Goal: Task Accomplishment & Management: Complete application form

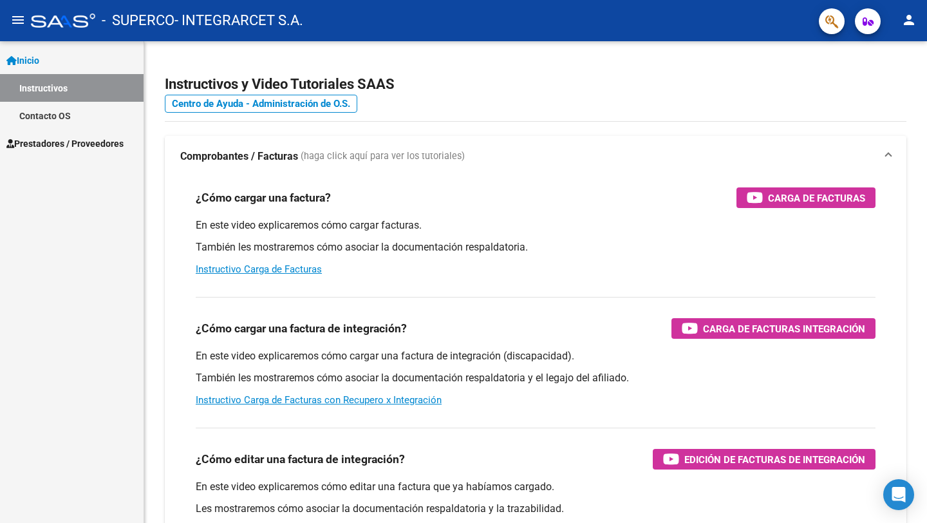
click at [84, 145] on span "Prestadores / Proveedores" at bounding box center [64, 143] width 117 height 14
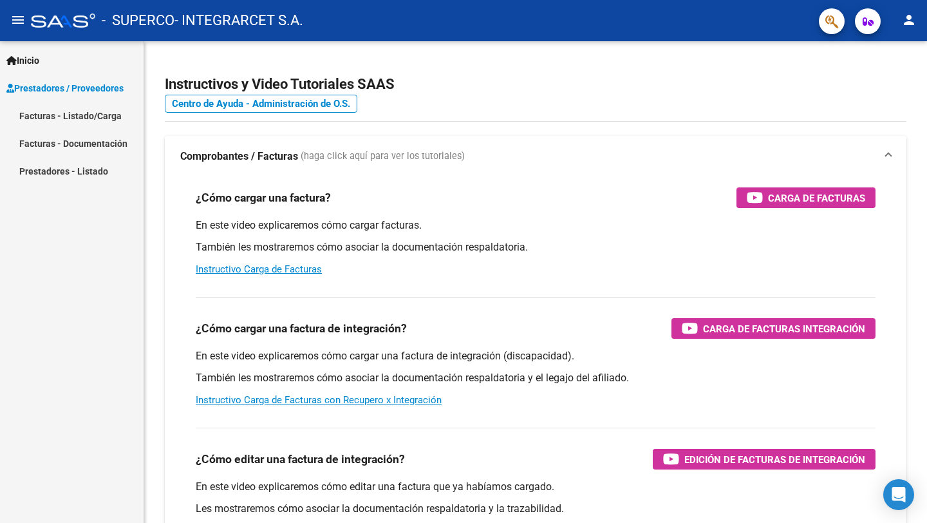
click at [80, 116] on link "Facturas - Listado/Carga" at bounding box center [72, 116] width 144 height 28
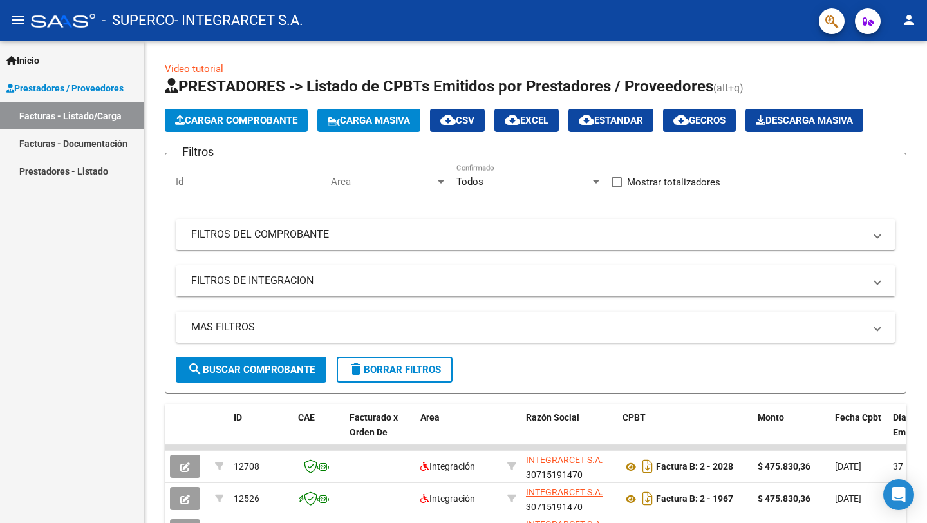
click at [200, 115] on span "Cargar Comprobante" at bounding box center [236, 121] width 122 height 12
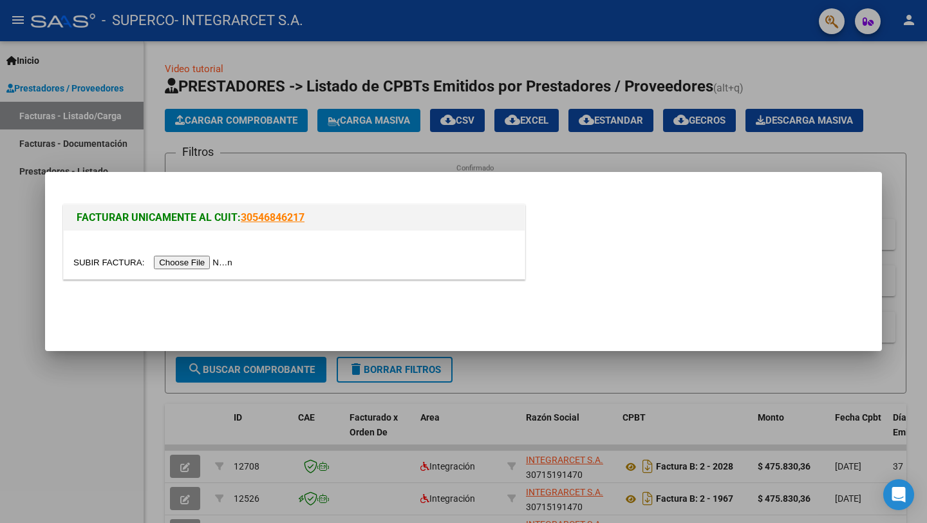
click at [170, 263] on input "file" at bounding box center [154, 263] width 163 height 14
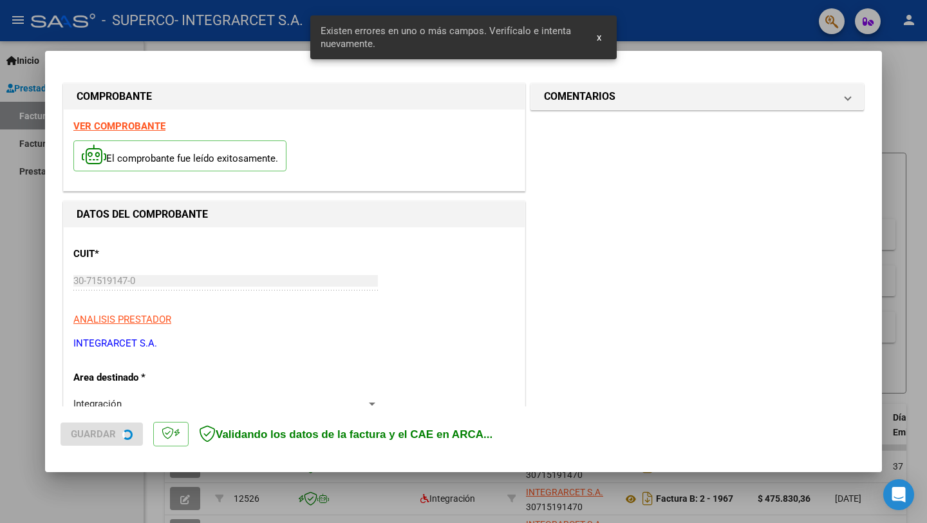
scroll to position [254, 0]
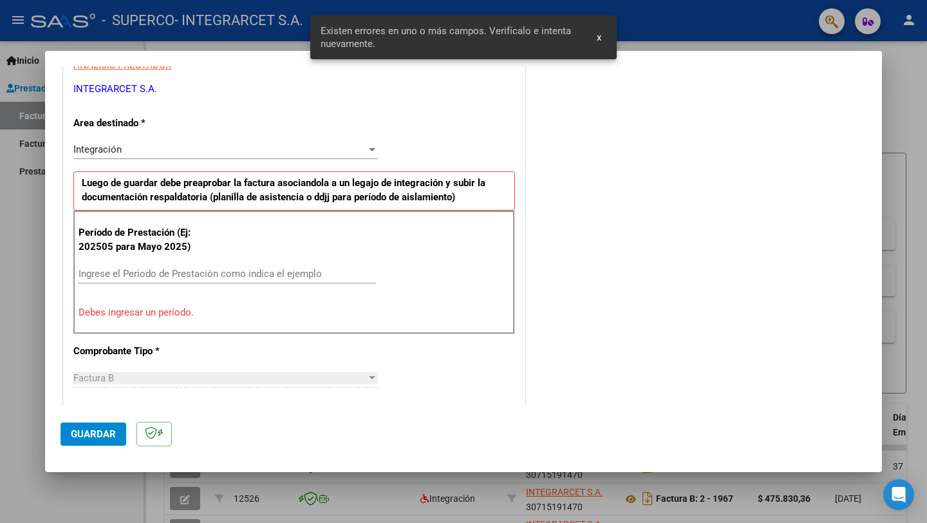
click at [202, 274] on input "Ingrese el Período de Prestación como indica el ejemplo" at bounding box center [227, 274] width 297 height 12
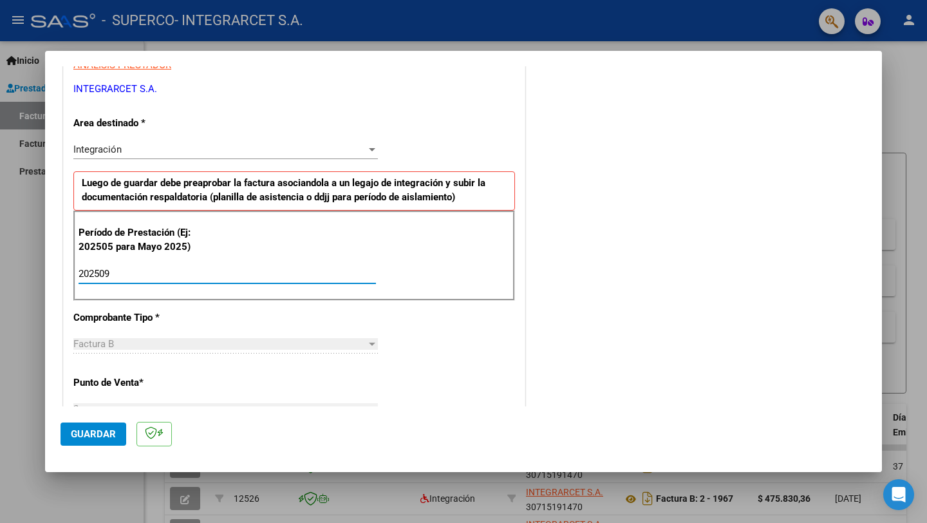
type input "202509"
click at [92, 432] on span "Guardar" at bounding box center [93, 434] width 45 height 12
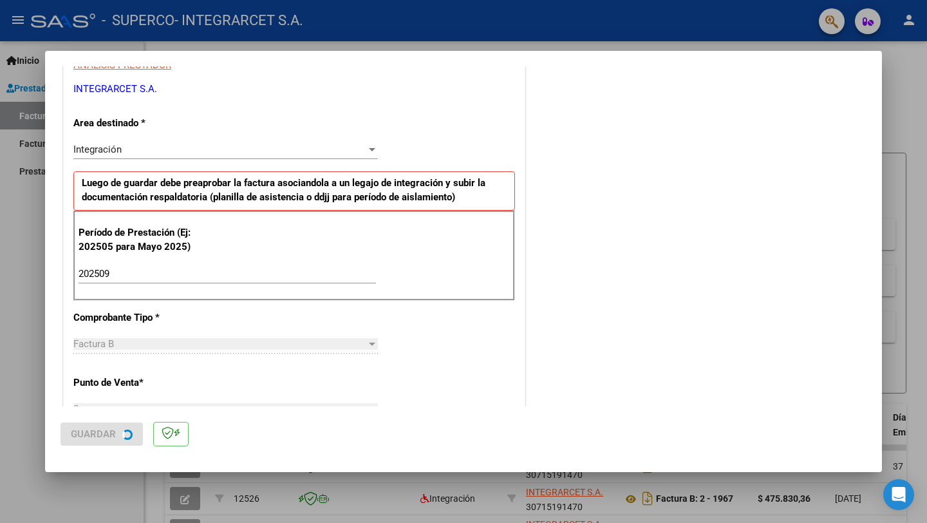
scroll to position [0, 0]
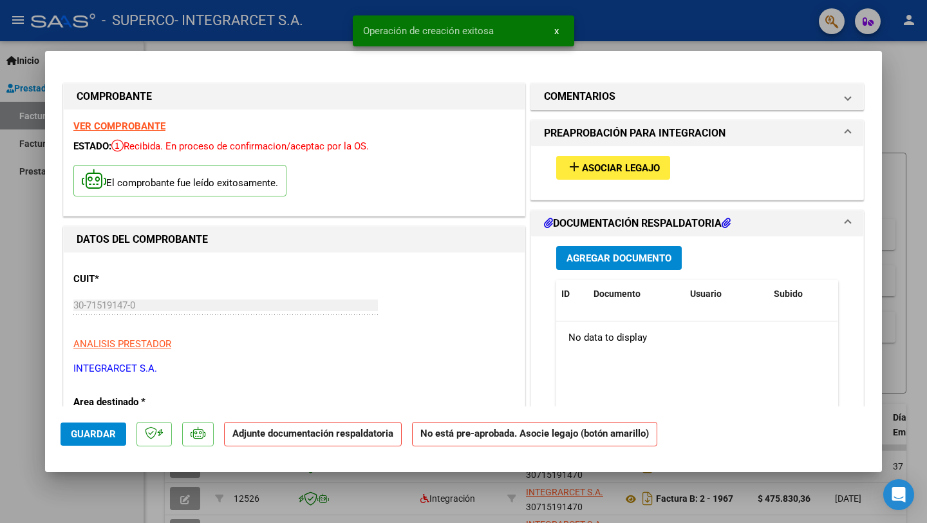
click at [658, 167] on span "Asociar Legajo" at bounding box center [621, 168] width 78 height 12
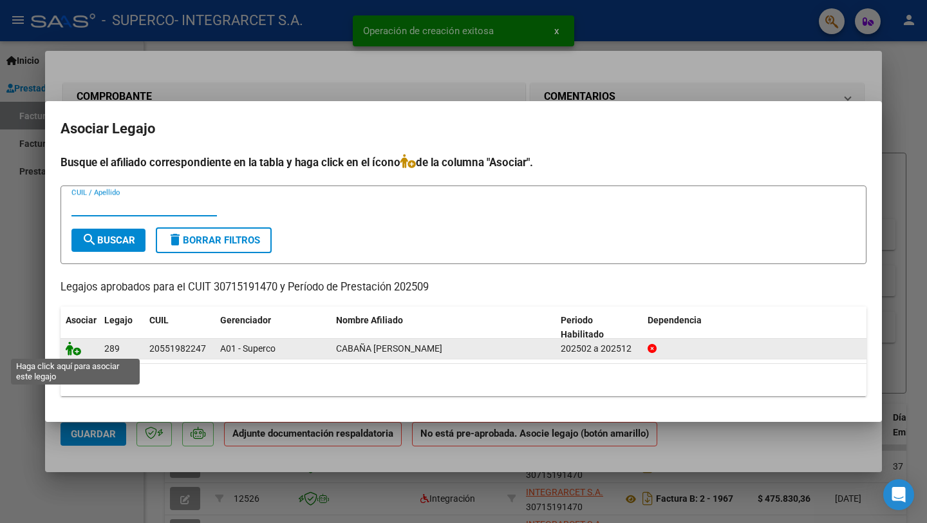
click at [69, 348] on icon at bounding box center [73, 348] width 15 height 14
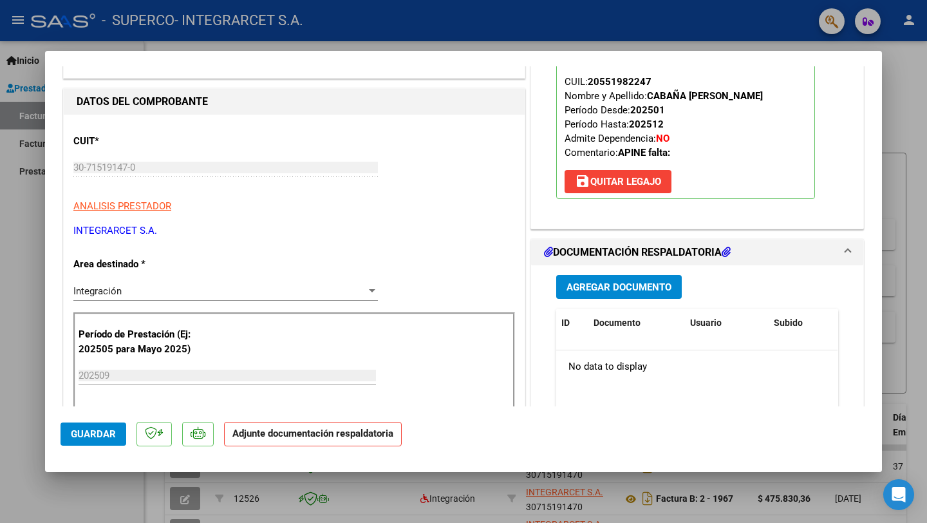
scroll to position [159, 0]
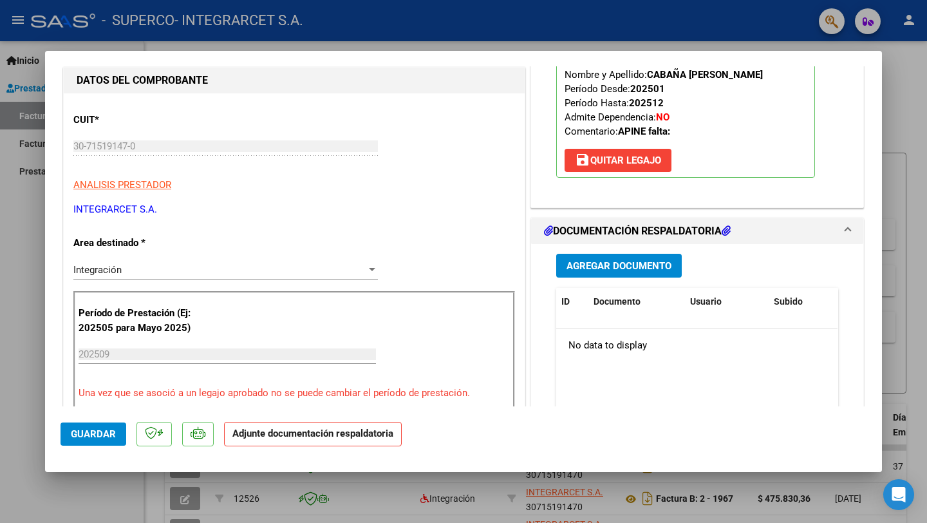
click at [616, 272] on button "Agregar Documento" at bounding box center [619, 266] width 126 height 24
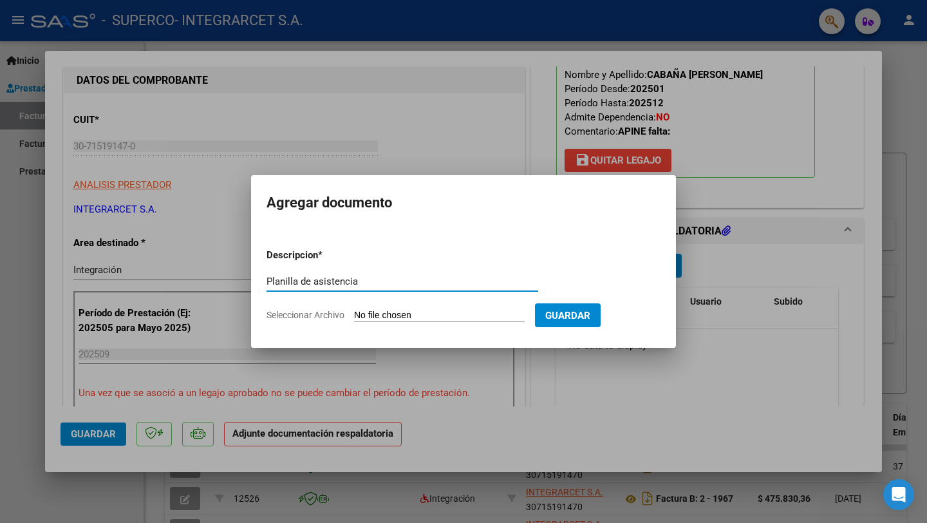
type input "Planilla de asistencia"
click at [371, 320] on input "Seleccionar Archivo" at bounding box center [439, 316] width 171 height 12
type input "C:\fakepath\[PERSON_NAME] ASISTENCIA SEPTIEMBRE 2025.pdf"
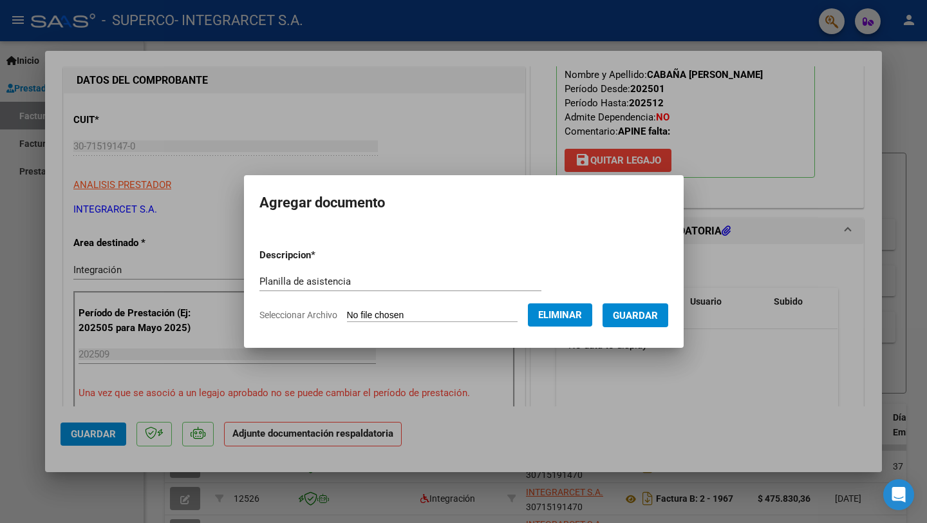
click at [633, 323] on button "Guardar" at bounding box center [636, 315] width 66 height 24
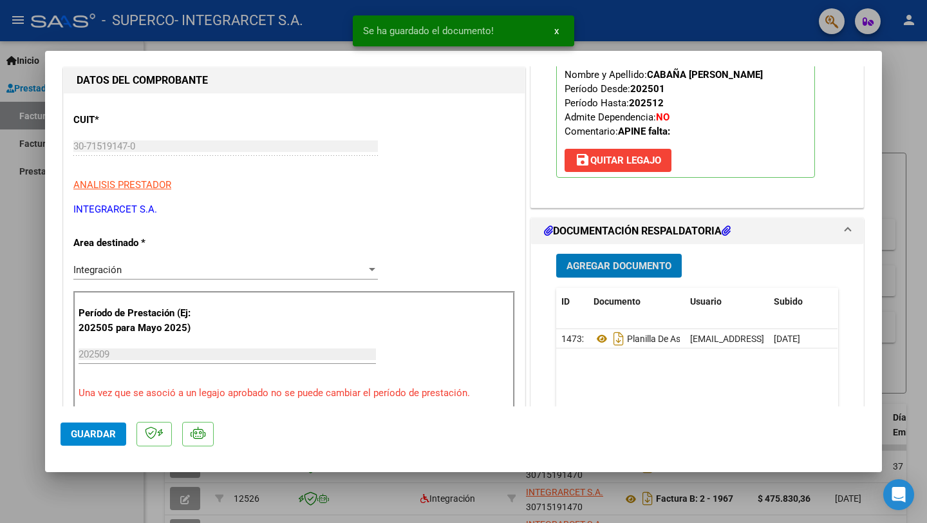
click at [100, 432] on span "Guardar" at bounding box center [93, 434] width 45 height 12
click at [10, 332] on div at bounding box center [463, 261] width 927 height 523
